Goal: Task Accomplishment & Management: Manage account settings

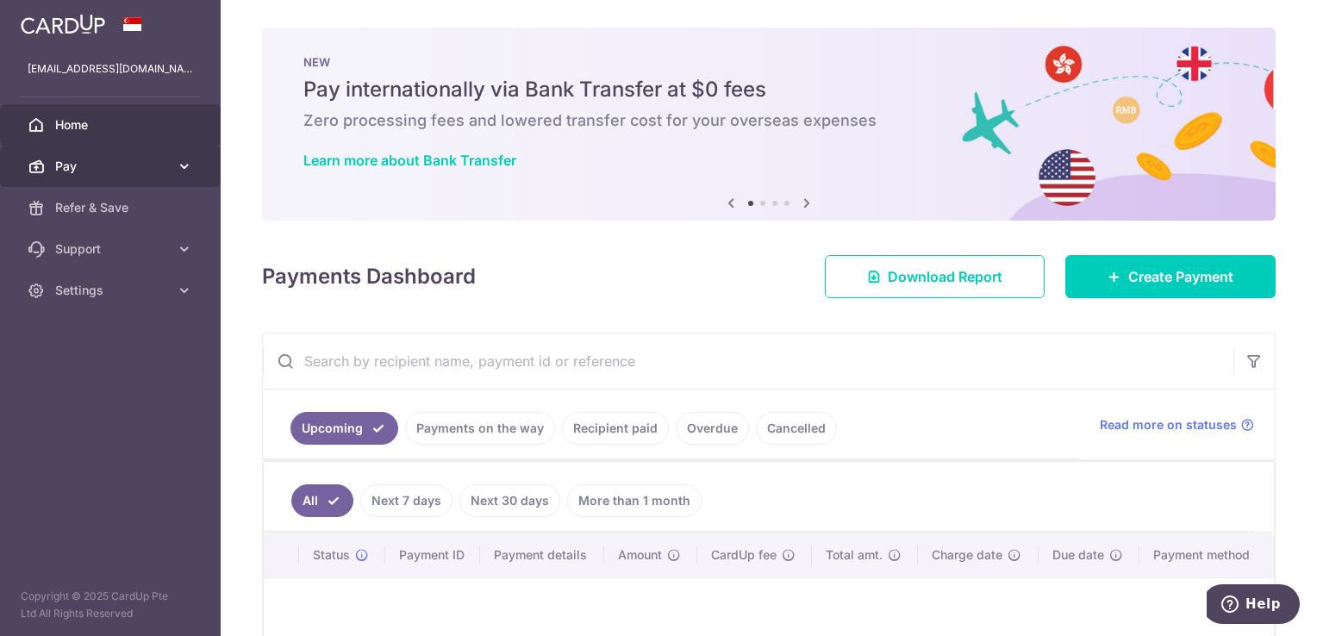
click at [95, 168] on span "Pay" at bounding box center [112, 166] width 114 height 17
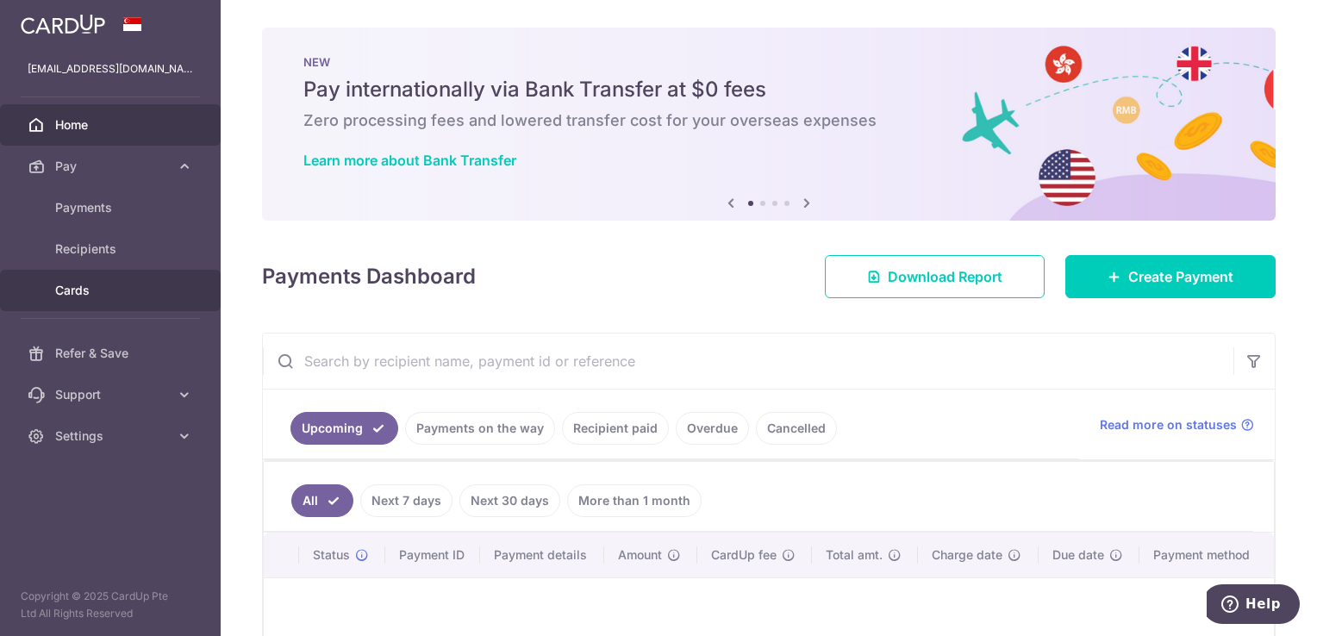
click at [84, 290] on span "Cards" at bounding box center [112, 290] width 114 height 17
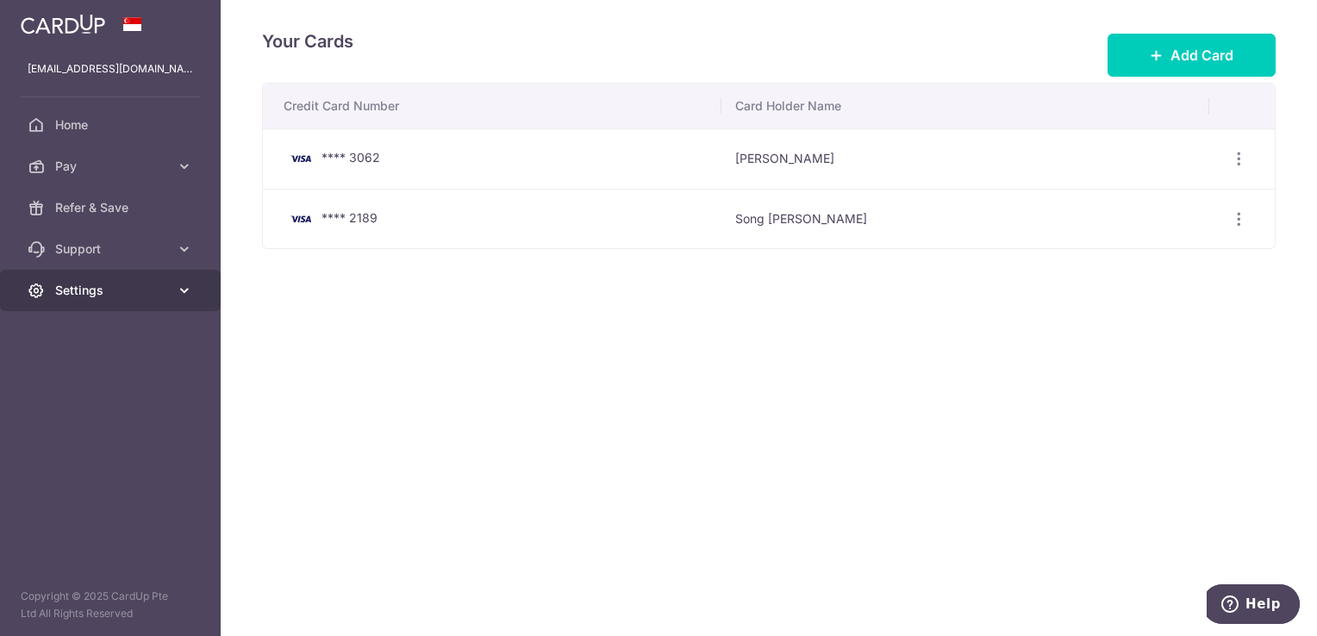
click at [84, 286] on span "Settings" at bounding box center [112, 290] width 114 height 17
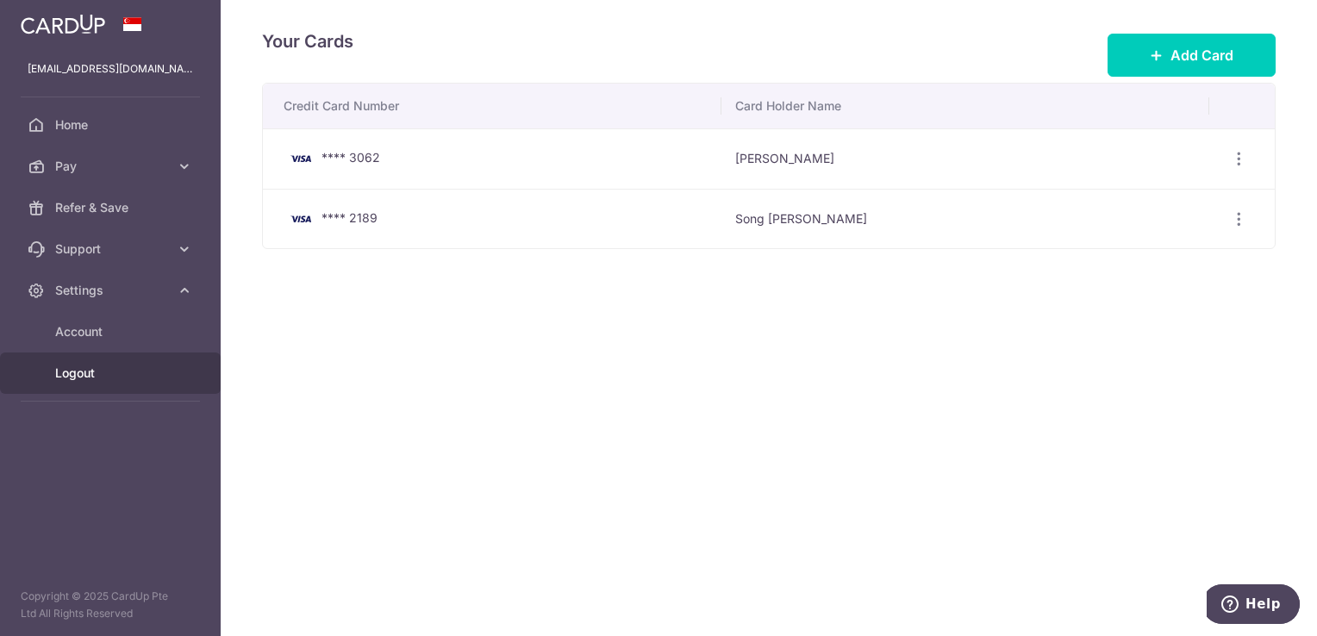
click at [72, 367] on span "Logout" at bounding box center [112, 373] width 114 height 17
